Goal: Task Accomplishment & Management: Complete application form

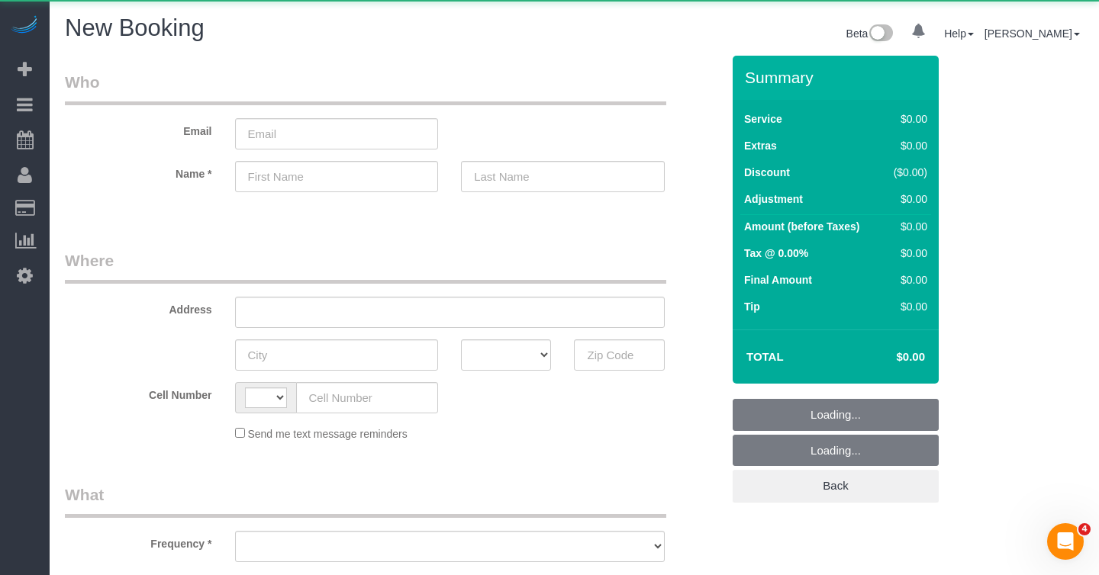
select select "object:334"
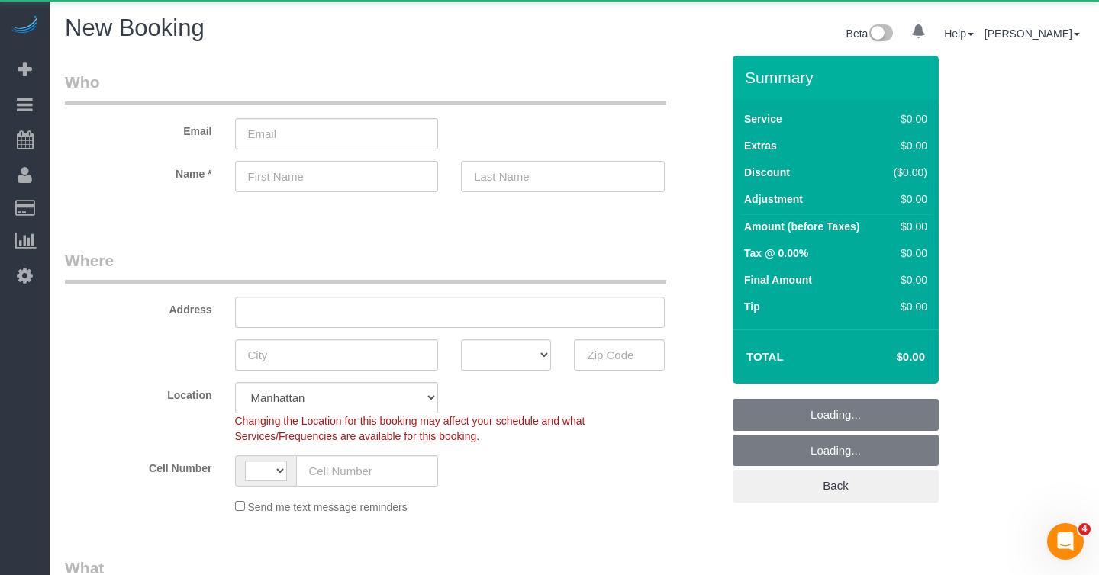
select select "string:[GEOGRAPHIC_DATA]"
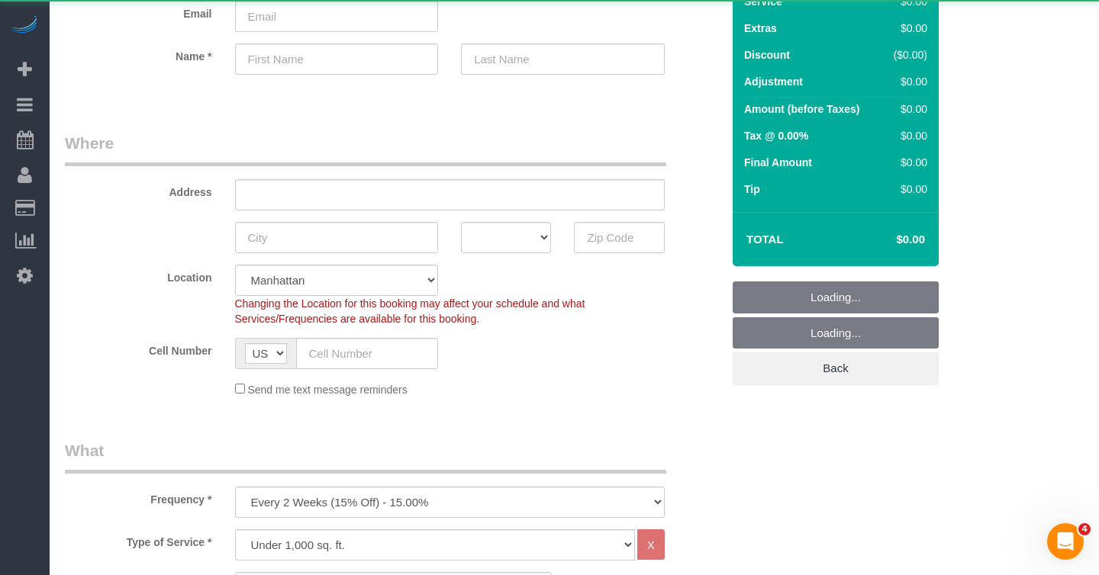
select select "number:89"
select select "number:90"
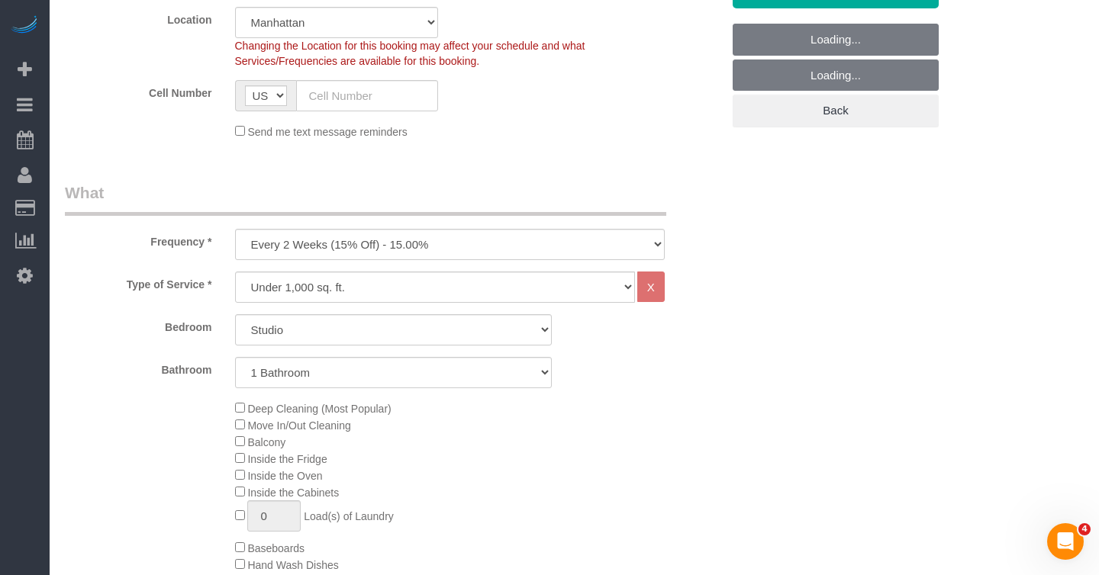
scroll to position [385, 0]
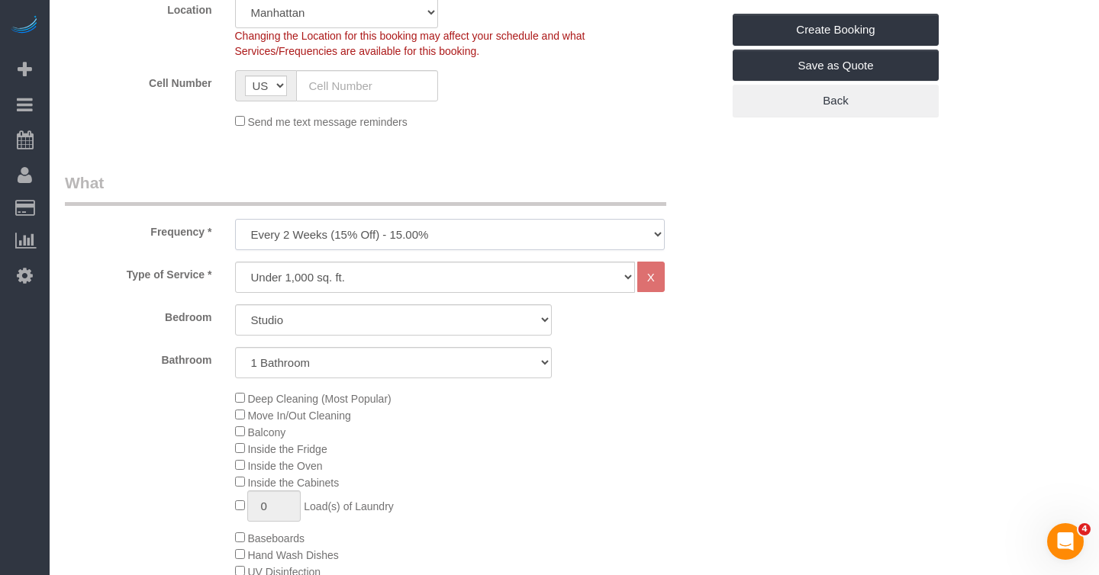
click at [360, 231] on select "One Time Weekly (20% Off) - 20.00% Every 2 Weeks (15% Off) - 15.00% Every 4 Wee…" at bounding box center [450, 234] width 430 height 31
select select "object:1340"
click at [235, 219] on select "One Time Weekly (20% Off) - 20.00% Every 2 Weeks (15% Off) - 15.00% Every 4 Wee…" at bounding box center [450, 234] width 430 height 31
click at [345, 278] on select "Under 1,000 sq. ft. 1,001 - 1,500 sq. ft. 1,500+ sq. ft. Custom Cleaning Office…" at bounding box center [435, 277] width 400 height 31
click at [477, 317] on select "Studio 1 Bedroom 2 Bedrooms 3 Bedrooms" at bounding box center [393, 319] width 317 height 31
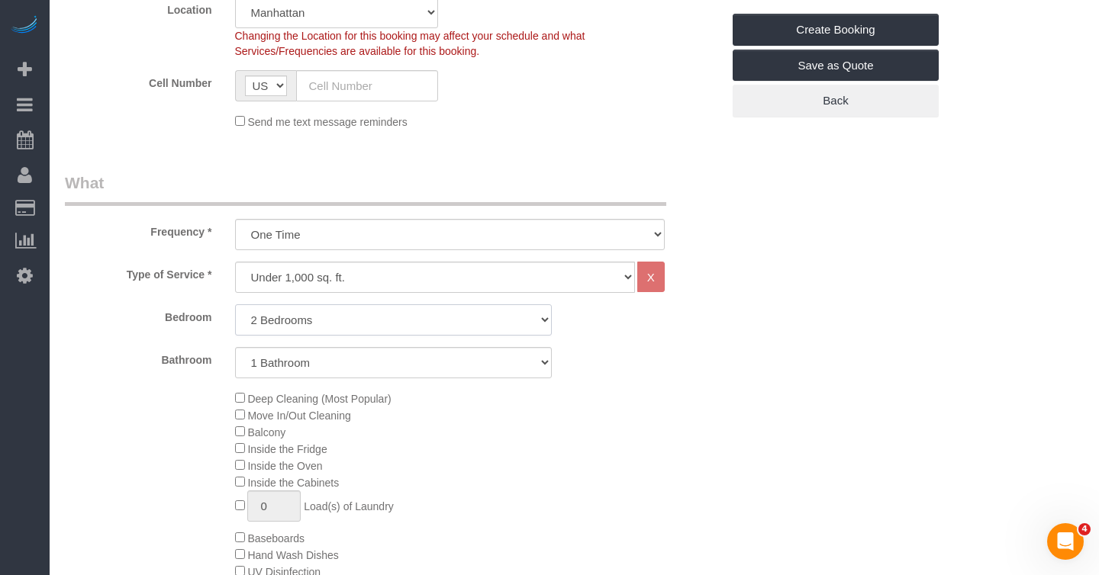
click at [235, 304] on select "Studio 1 Bedroom 2 Bedrooms 3 Bedrooms" at bounding box center [393, 319] width 317 height 31
click at [328, 311] on select "Studio 1 Bedroom 2 Bedrooms 3 Bedrooms" at bounding box center [393, 319] width 317 height 31
select select "3"
click at [235, 304] on select "Studio 1 Bedroom 2 Bedrooms 3 Bedrooms" at bounding box center [393, 319] width 317 height 31
click at [305, 364] on select "1 Bathroom 2 Bathrooms" at bounding box center [393, 362] width 317 height 31
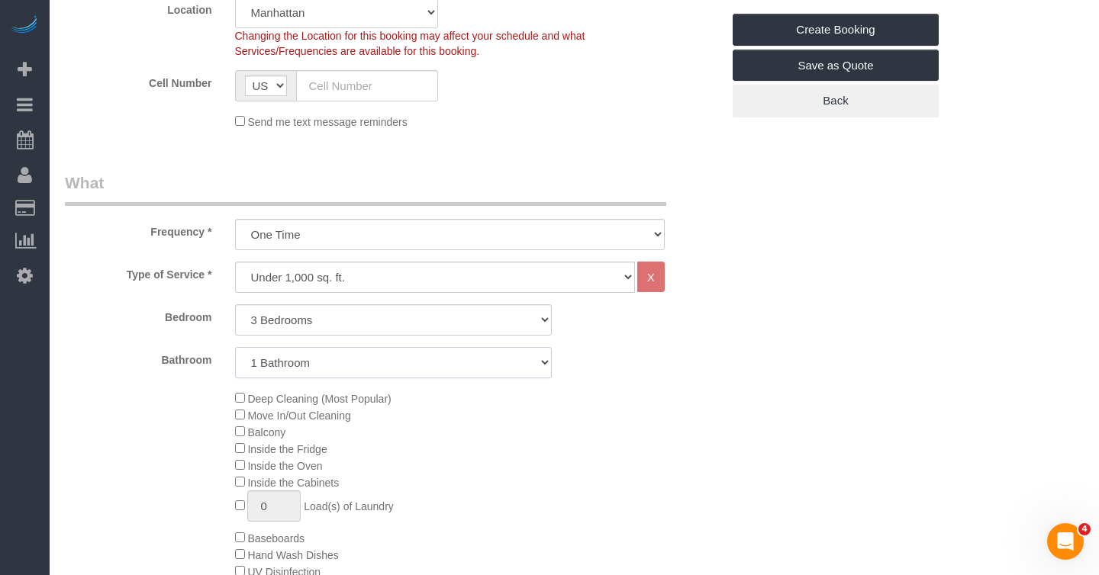
click at [235, 347] on select "1 Bathroom 2 Bathrooms" at bounding box center [393, 362] width 317 height 31
click at [510, 455] on div "Deep Cleaning (Most Popular) Move In/Out Cleaning Balcony Inside the Fridge Ins…" at bounding box center [479, 538] width 510 height 296
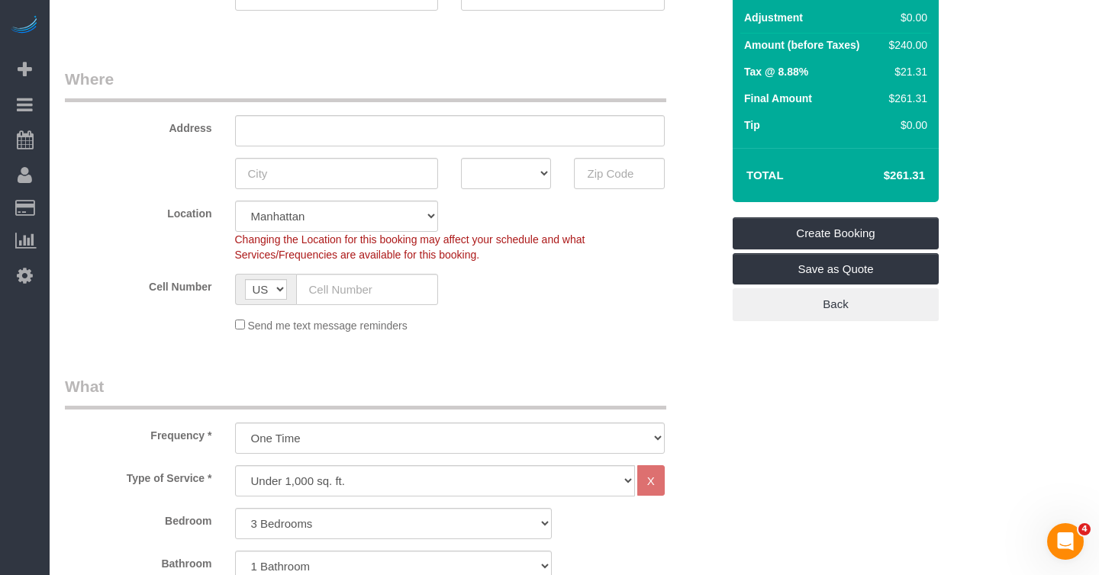
scroll to position [217, 0]
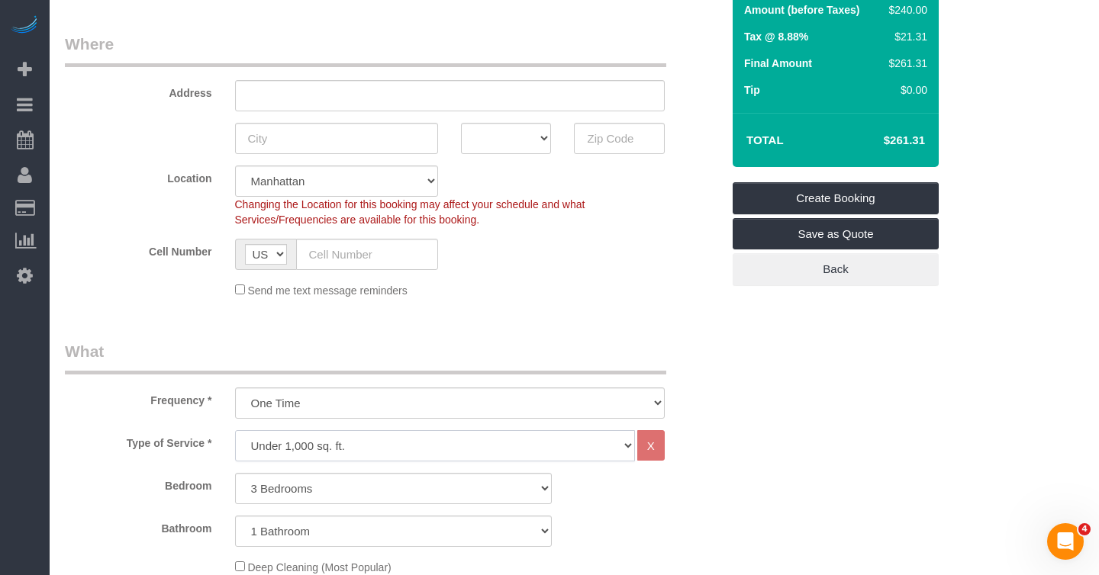
click at [518, 446] on select "Under 1,000 sq. ft. 1,001 - 1,500 sq. ft. 1,500+ sq. ft. Custom Cleaning Office…" at bounding box center [435, 445] width 400 height 31
click at [235, 430] on select "Under 1,000 sq. ft. 1,001 - 1,500 sq. ft. 1,500+ sq. ft. Custom Cleaning Office…" at bounding box center [435, 445] width 400 height 31
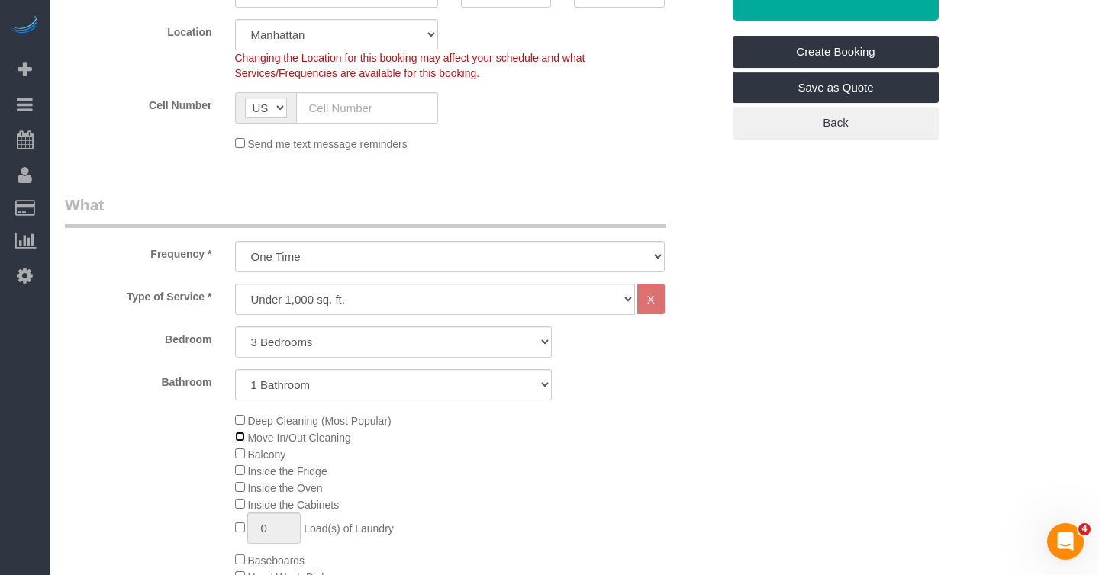
scroll to position [331, 0]
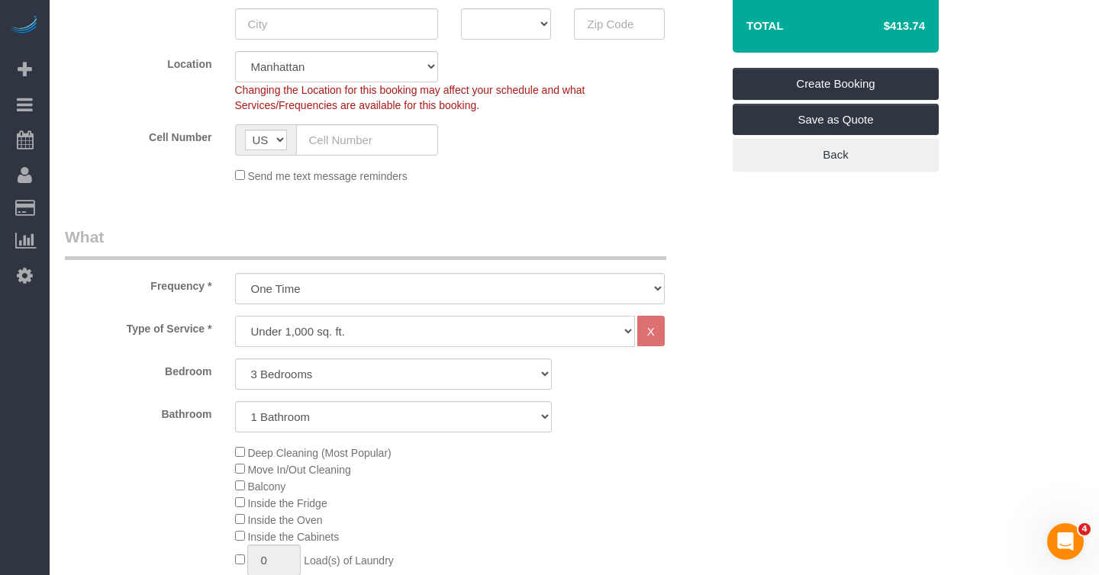
click at [476, 337] on select "Under 1,000 sq. ft. 1,001 - 1,500 sq. ft. 1,500+ sq. ft. Custom Cleaning Office…" at bounding box center [435, 331] width 400 height 31
select select "308"
click at [235, 316] on select "Under 1,000 sq. ft. 1,001 - 1,500 sq. ft. 1,500+ sq. ft. Custom Cleaning Office…" at bounding box center [435, 331] width 400 height 31
select select "1"
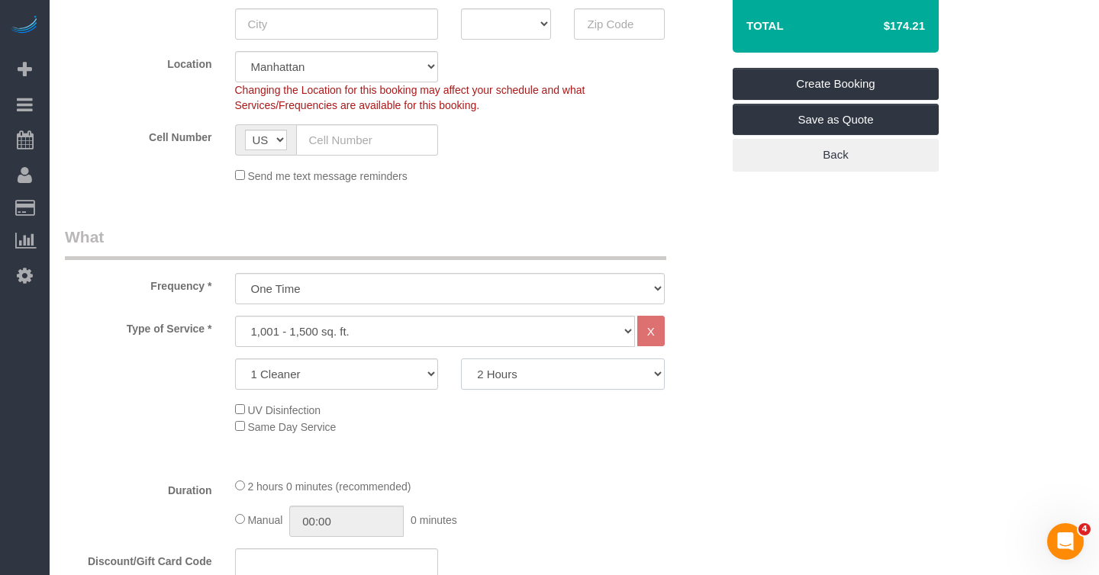
click at [508, 385] on select "2 Hours 2.5 Hours 3 Hours 3.5 Hours 4 Hours 4.5 Hours 5 Hours 5.5 Hours 6 Hours…" at bounding box center [563, 374] width 204 height 31
select select "360"
click at [461, 359] on select "2 Hours 2.5 Hours 3 Hours 3.5 Hours 4 Hours 4.5 Hours 5 Hours 5.5 Hours 6 Hours…" at bounding box center [563, 374] width 204 height 31
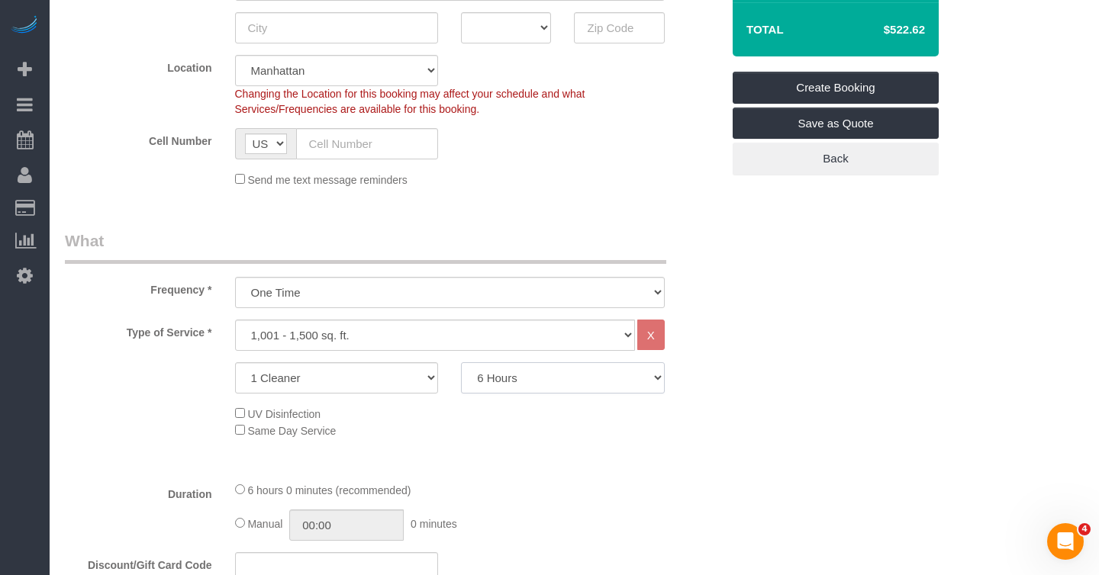
scroll to position [326, 0]
